Goal: Information Seeking & Learning: Learn about a topic

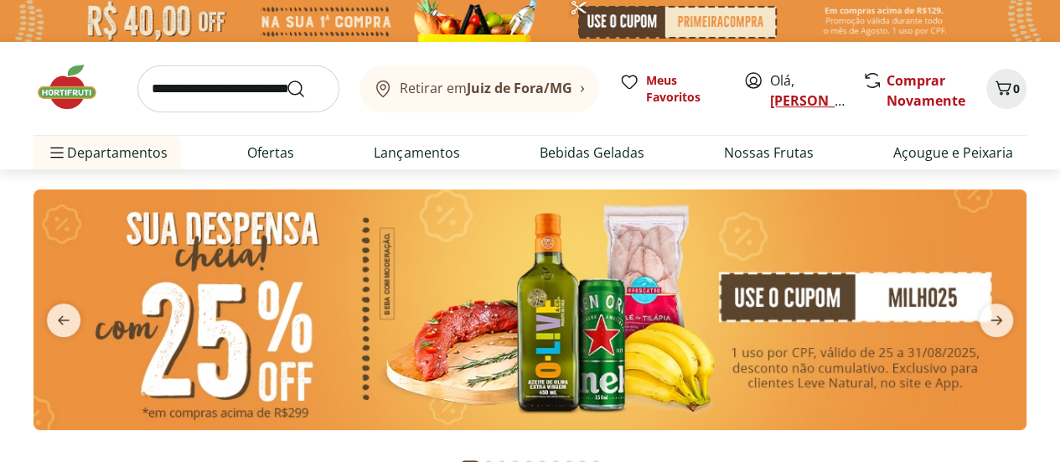
click at [778, 101] on link "[PERSON_NAME]" at bounding box center [824, 100] width 109 height 18
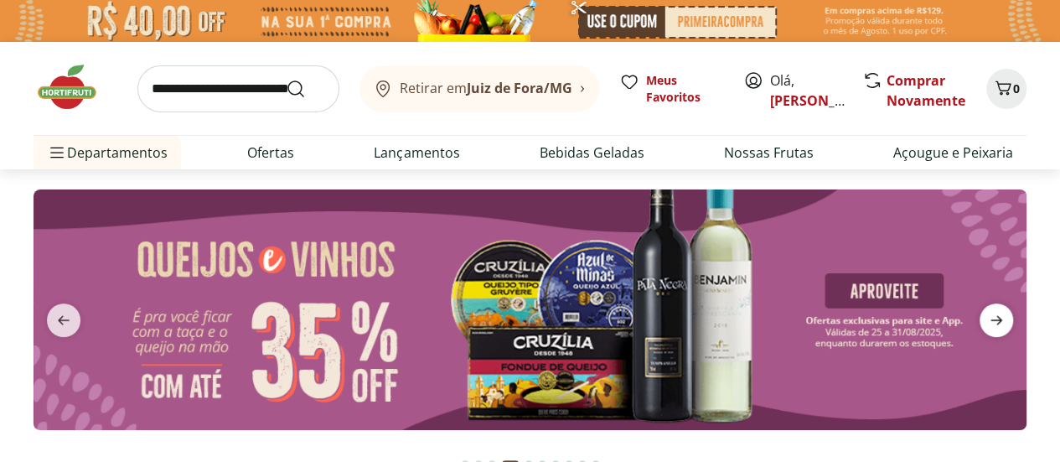
click at [996, 319] on icon "next" at bounding box center [996, 319] width 12 height 9
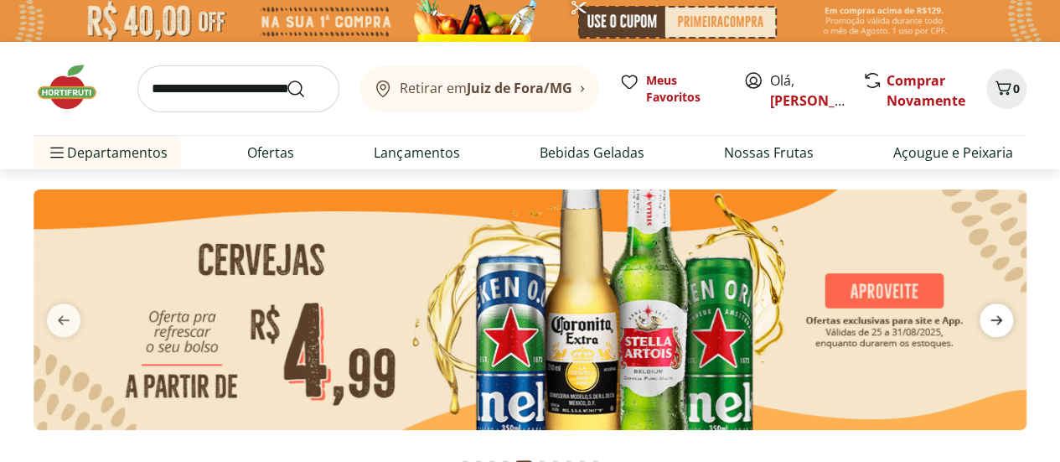
click at [996, 319] on icon "next" at bounding box center [996, 319] width 12 height 9
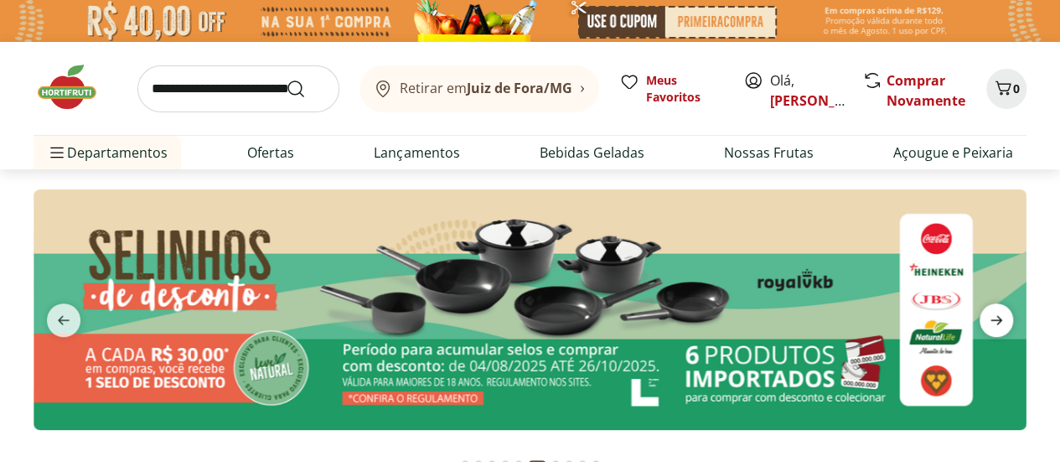
click at [996, 319] on icon "next" at bounding box center [996, 319] width 12 height 9
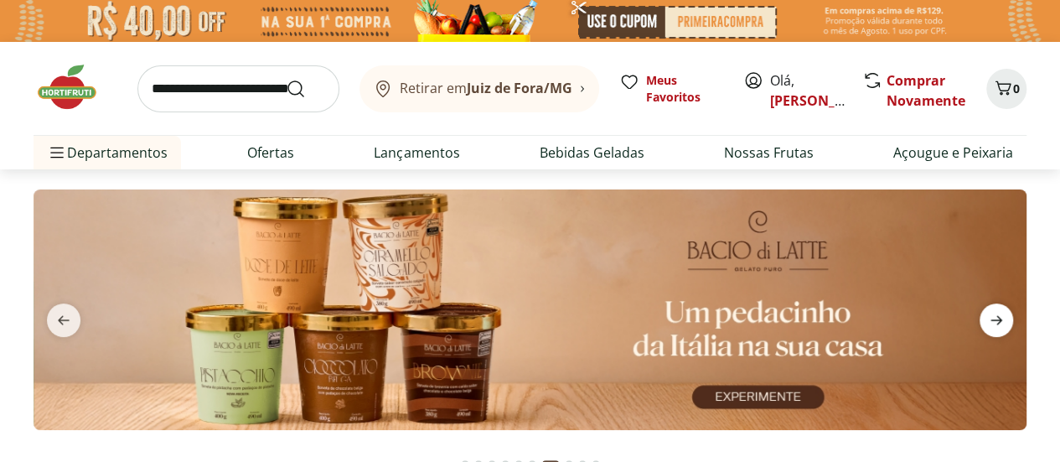
click at [997, 313] on icon "next" at bounding box center [996, 320] width 20 height 20
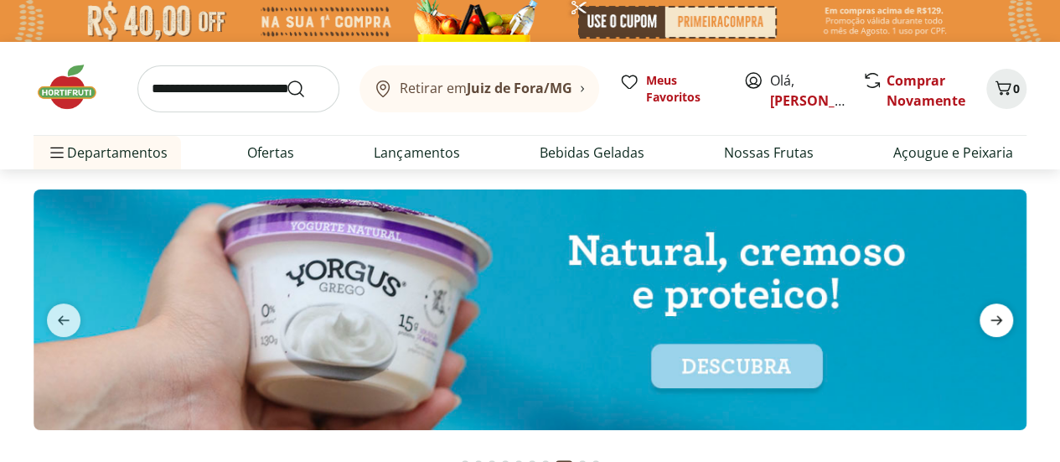
click at [997, 313] on icon "next" at bounding box center [996, 320] width 20 height 20
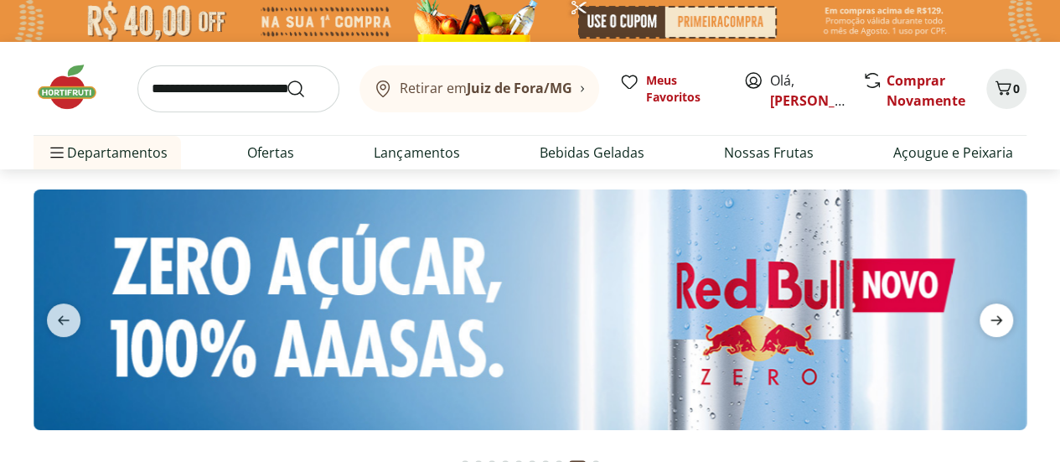
click at [997, 313] on icon "next" at bounding box center [996, 320] width 20 height 20
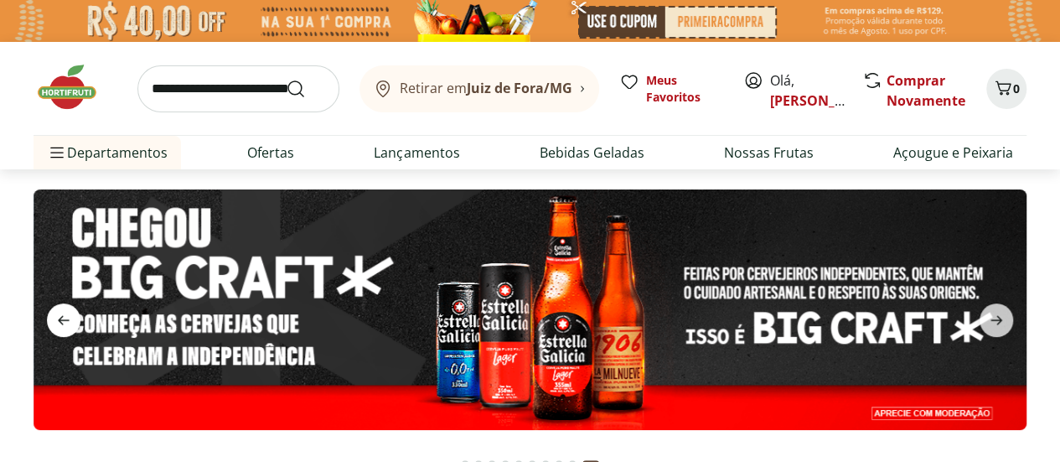
click at [64, 317] on icon "previous" at bounding box center [64, 320] width 20 height 20
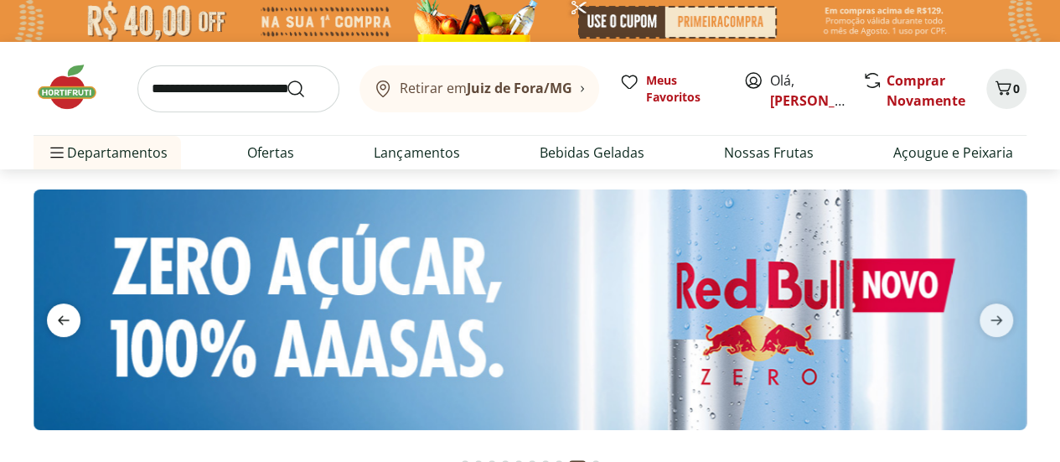
click at [64, 317] on icon "previous" at bounding box center [64, 320] width 20 height 20
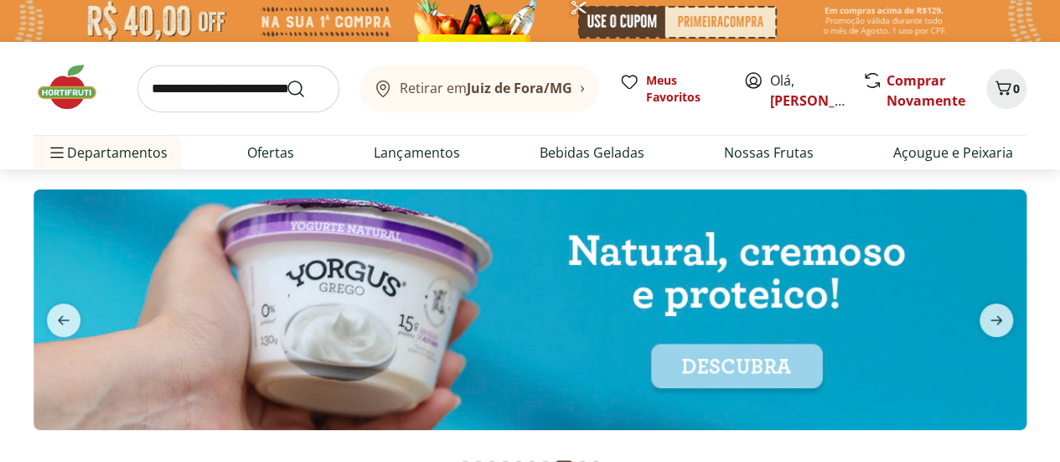
click at [385, 320] on img at bounding box center [530, 309] width 993 height 241
select select "**********"
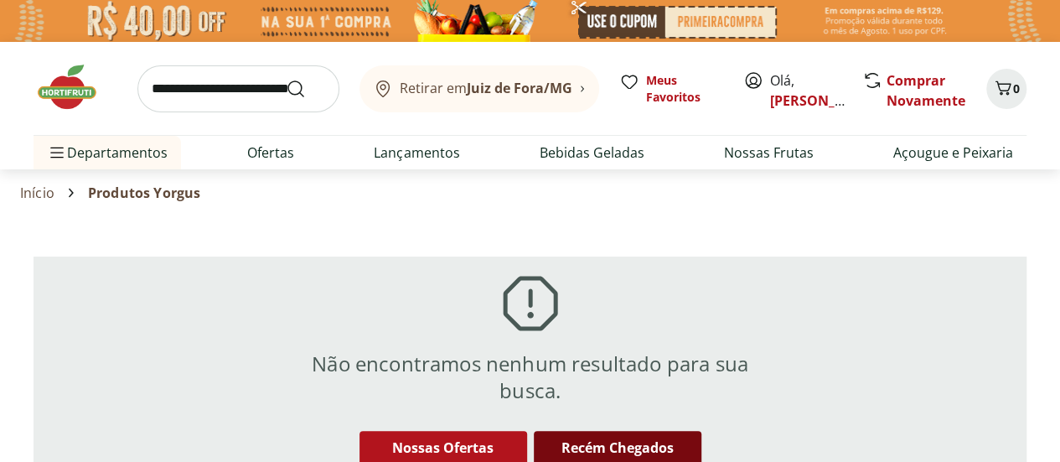
click at [619, 448] on span "Recém Chegados" at bounding box center [617, 447] width 112 height 18
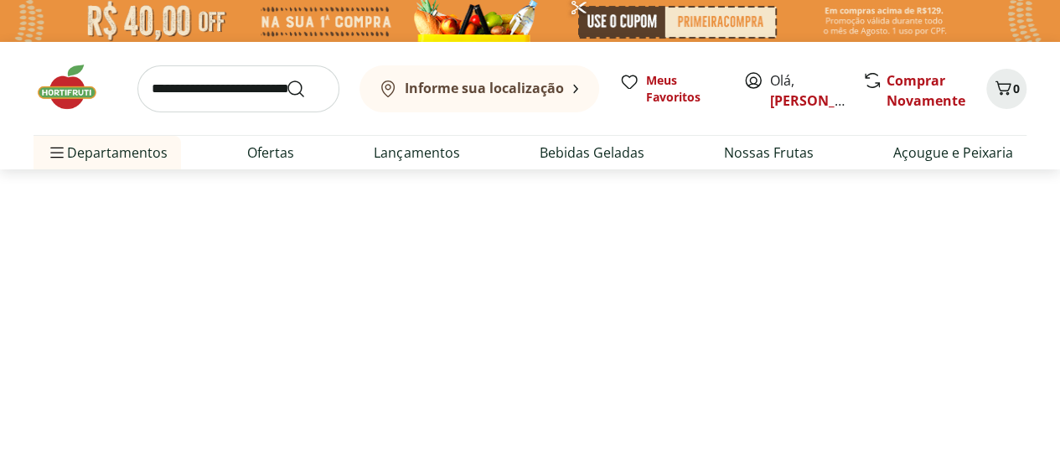
select select "**********"
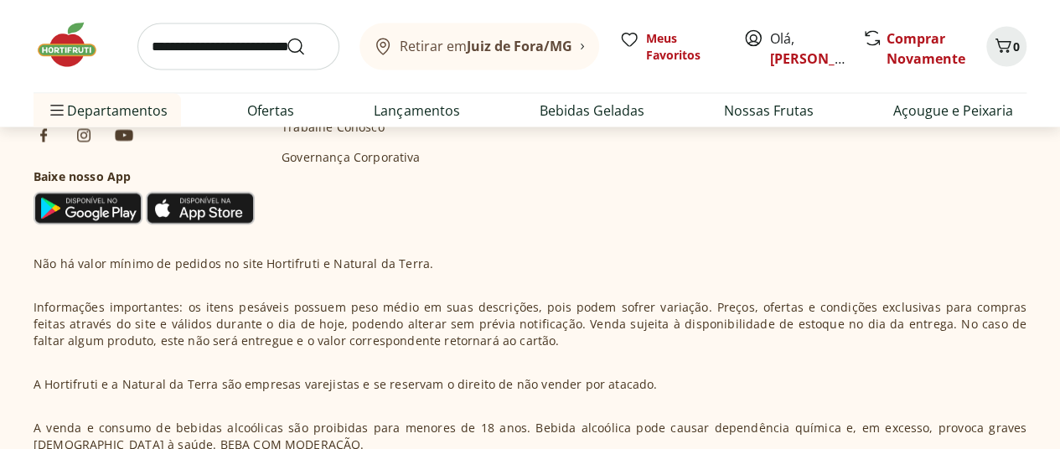
scroll to position [385, 0]
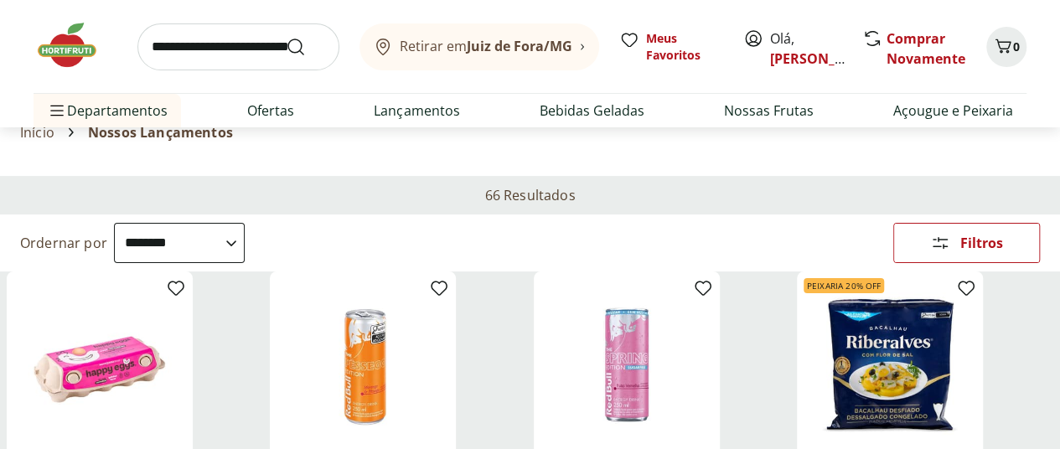
scroll to position [0, 0]
